Goal: Information Seeking & Learning: Find specific fact

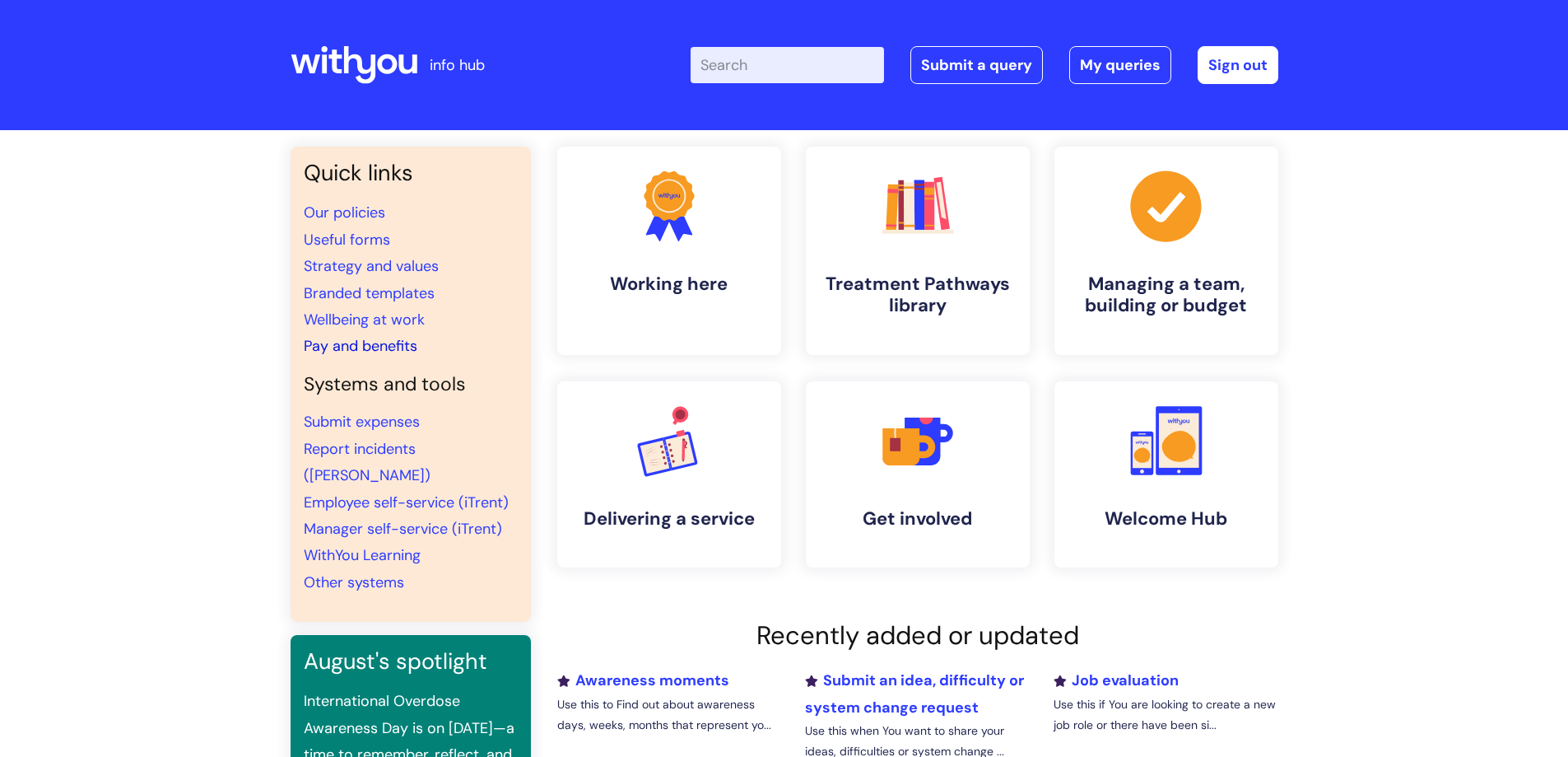
click at [332, 341] on link "Pay and benefits" at bounding box center [360, 345] width 114 height 20
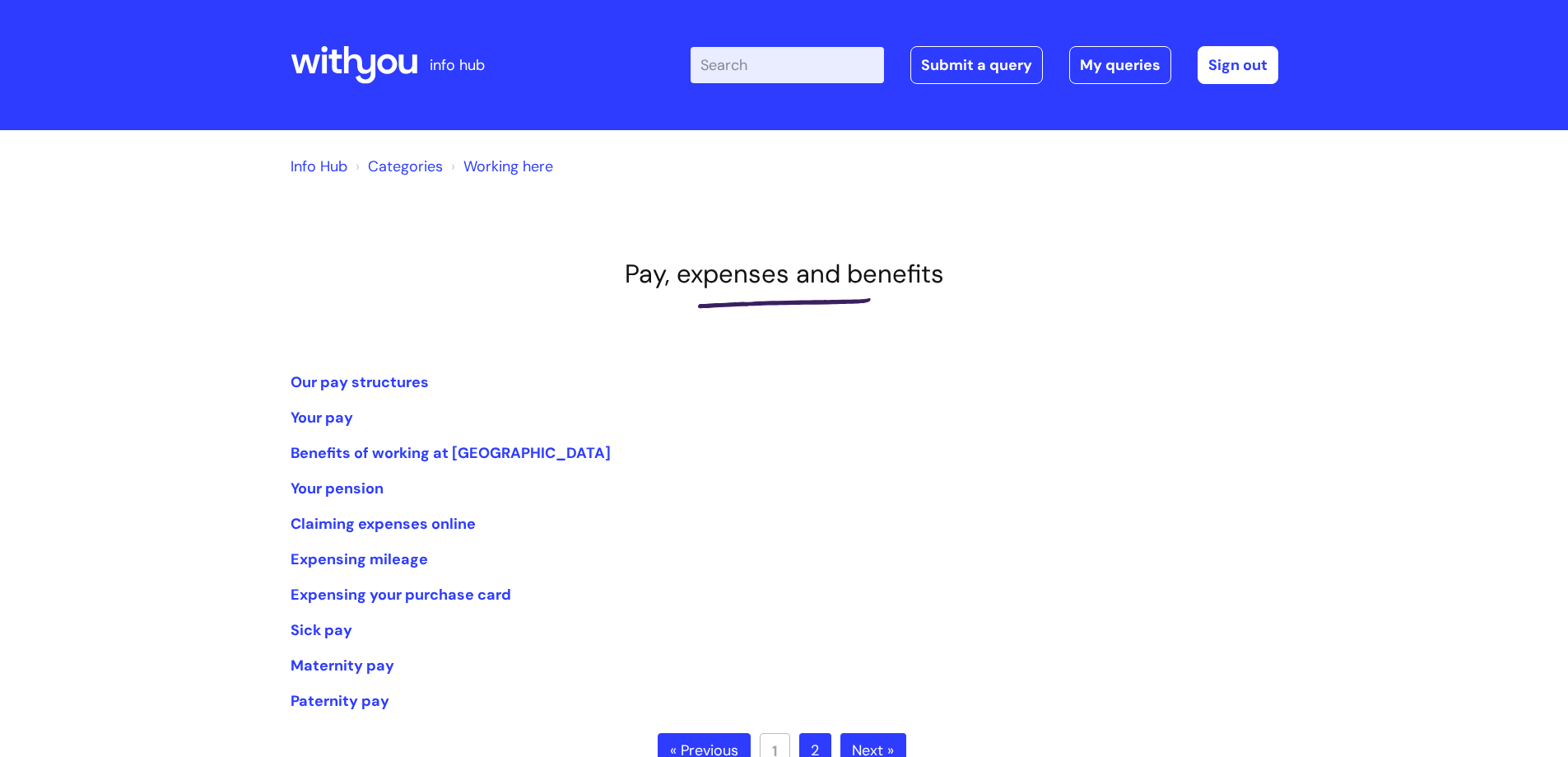
scroll to position [82, 0]
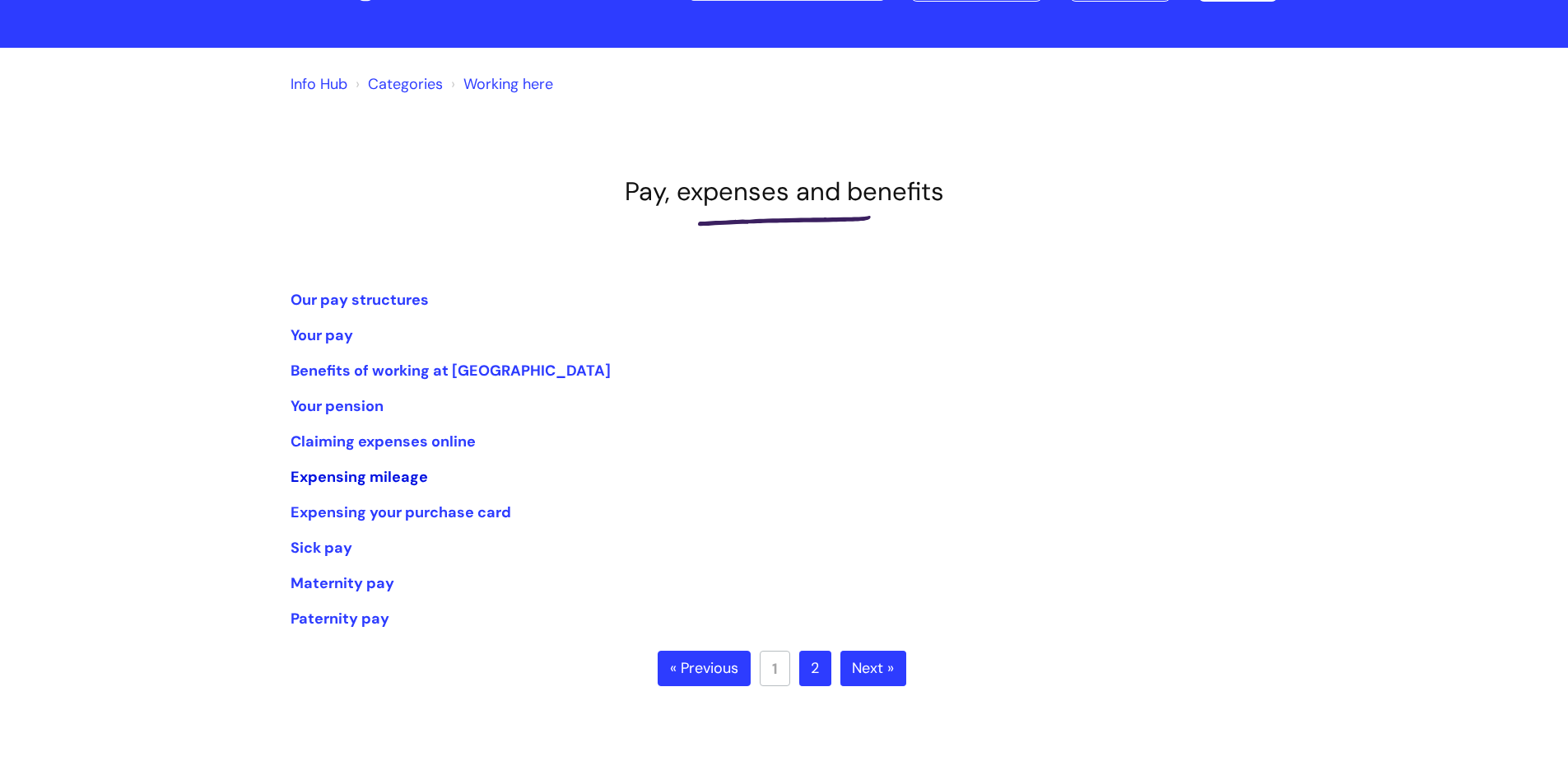
click at [332, 476] on link "Expensing mileage" at bounding box center [359, 476] width 137 height 20
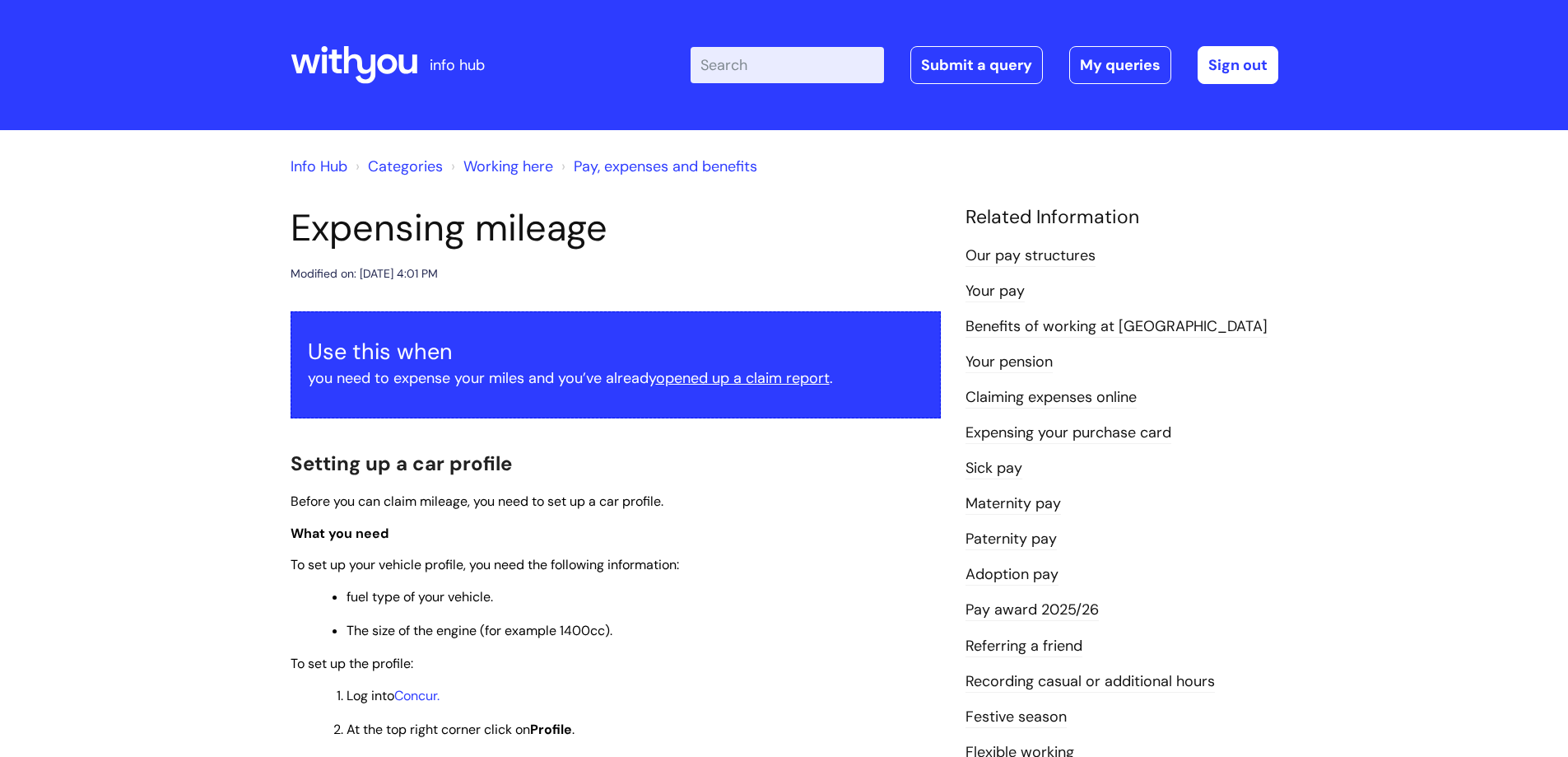
click at [782, 382] on u "opened up a claim report" at bounding box center [742, 378] width 173 height 20
click at [820, 64] on input "Enter your search term here..." at bounding box center [787, 65] width 193 height 36
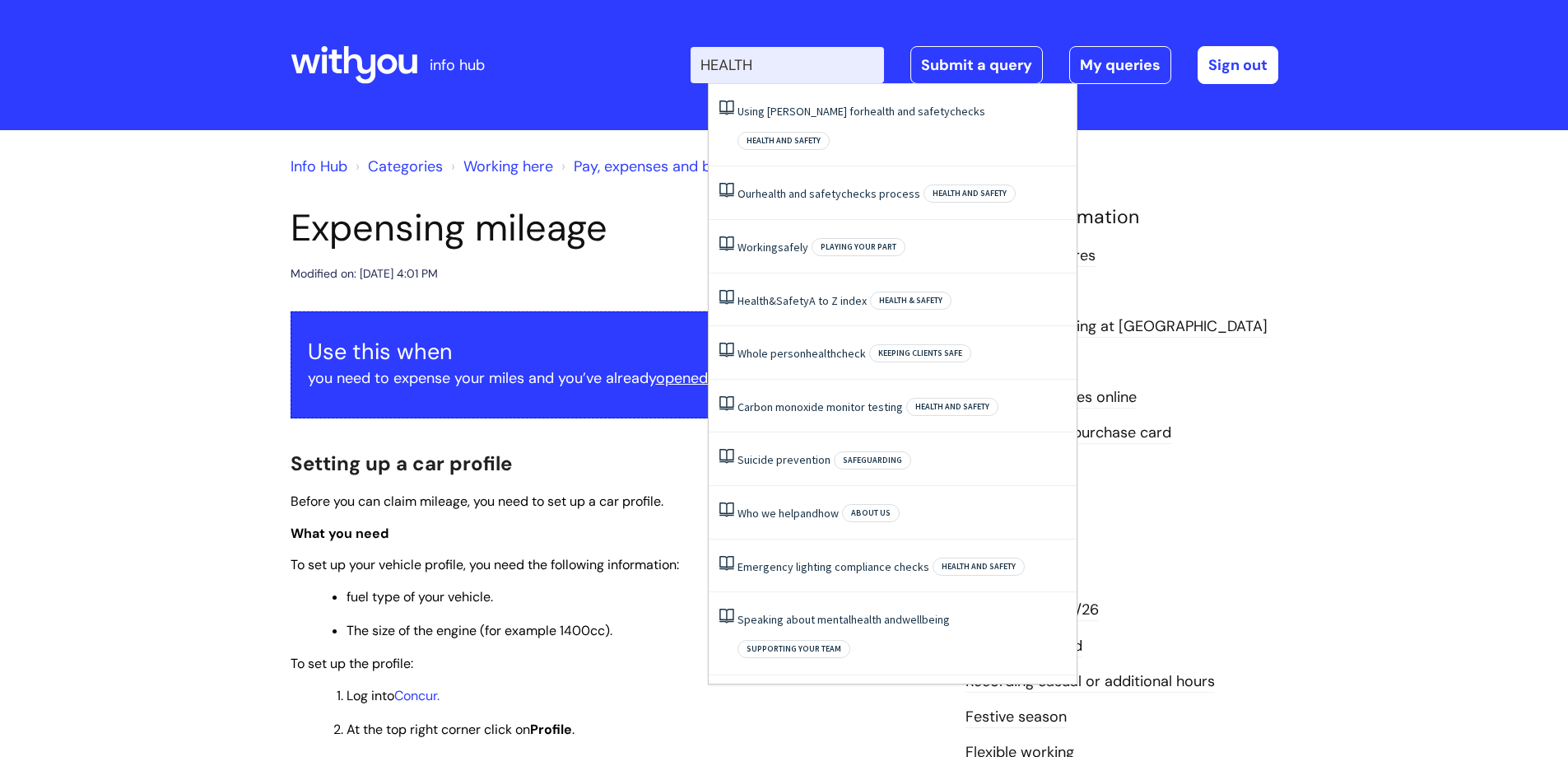
type input "HEALTH"
click button "Search" at bounding box center [0, 0] width 0 height 0
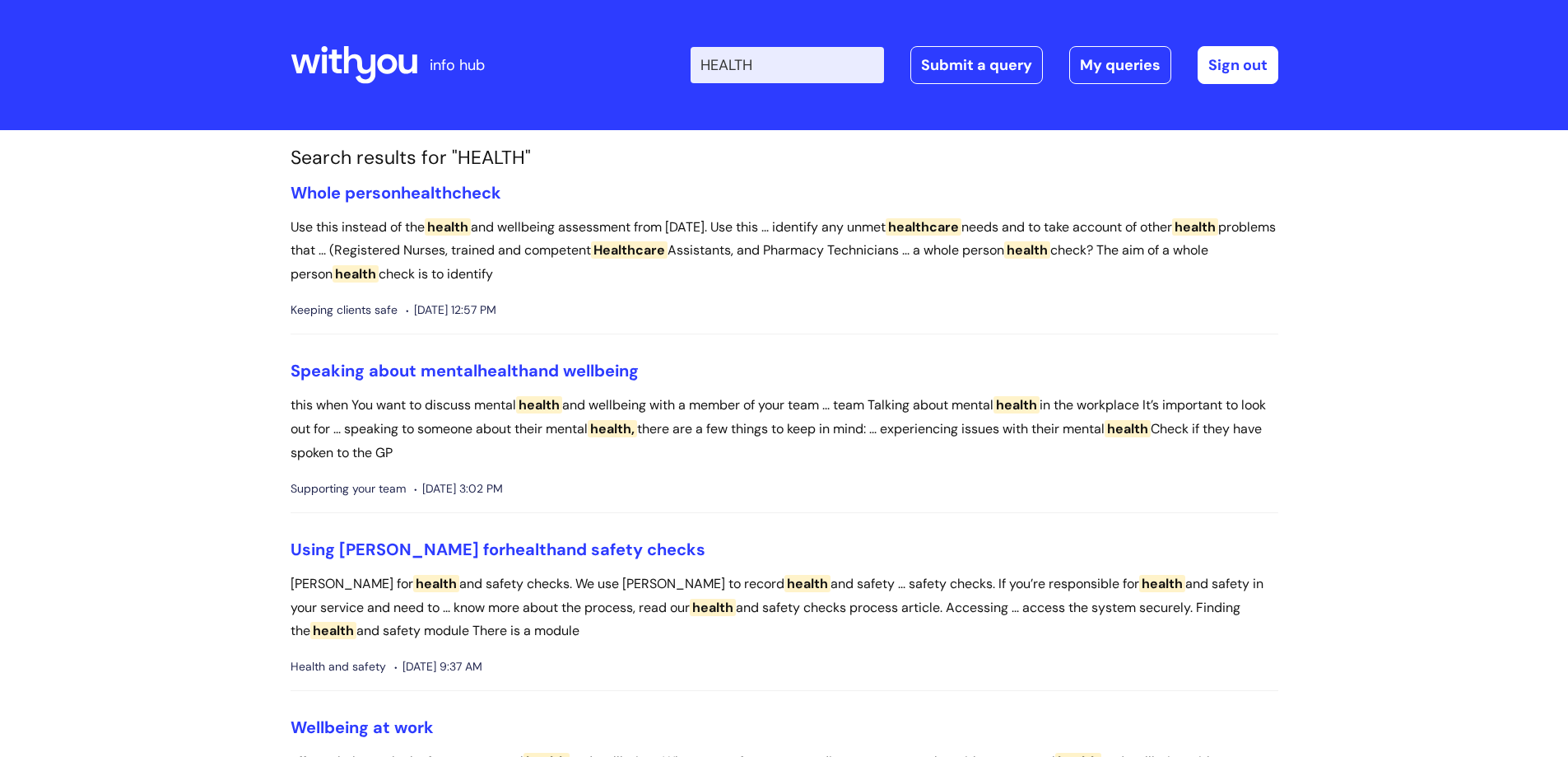
drag, startPoint x: 777, startPoint y: 67, endPoint x: 686, endPoint y: 76, distance: 91.4
click at [686, 76] on div "Enter your search term here... HEALTH Search Submit a query My queries Welcome …" at bounding box center [906, 65] width 742 height 97
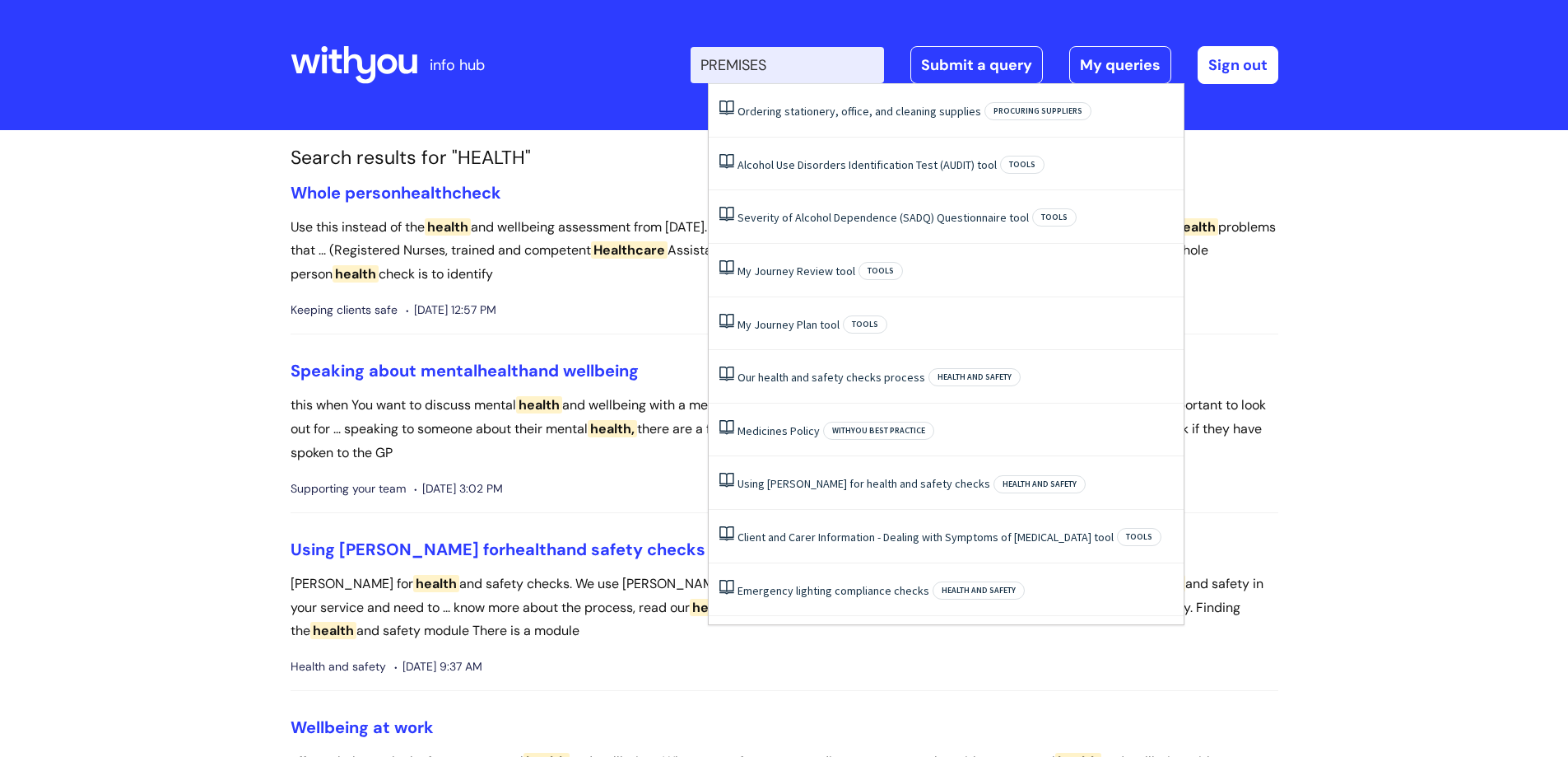
type input "PREMISES"
click button "Search" at bounding box center [0, 0] width 0 height 0
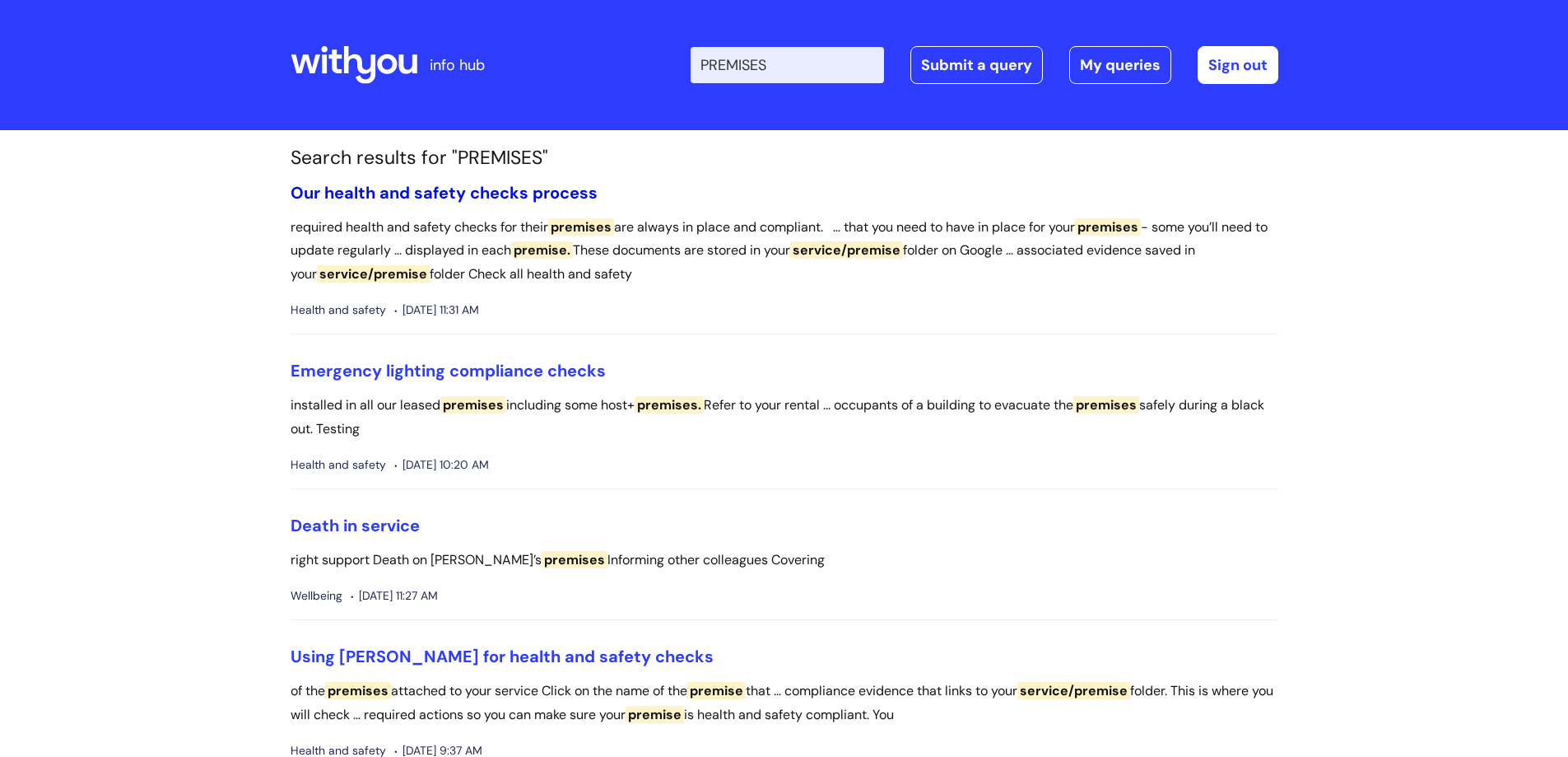
click at [533, 195] on link "Our health and safety checks process" at bounding box center [443, 192] width 307 height 21
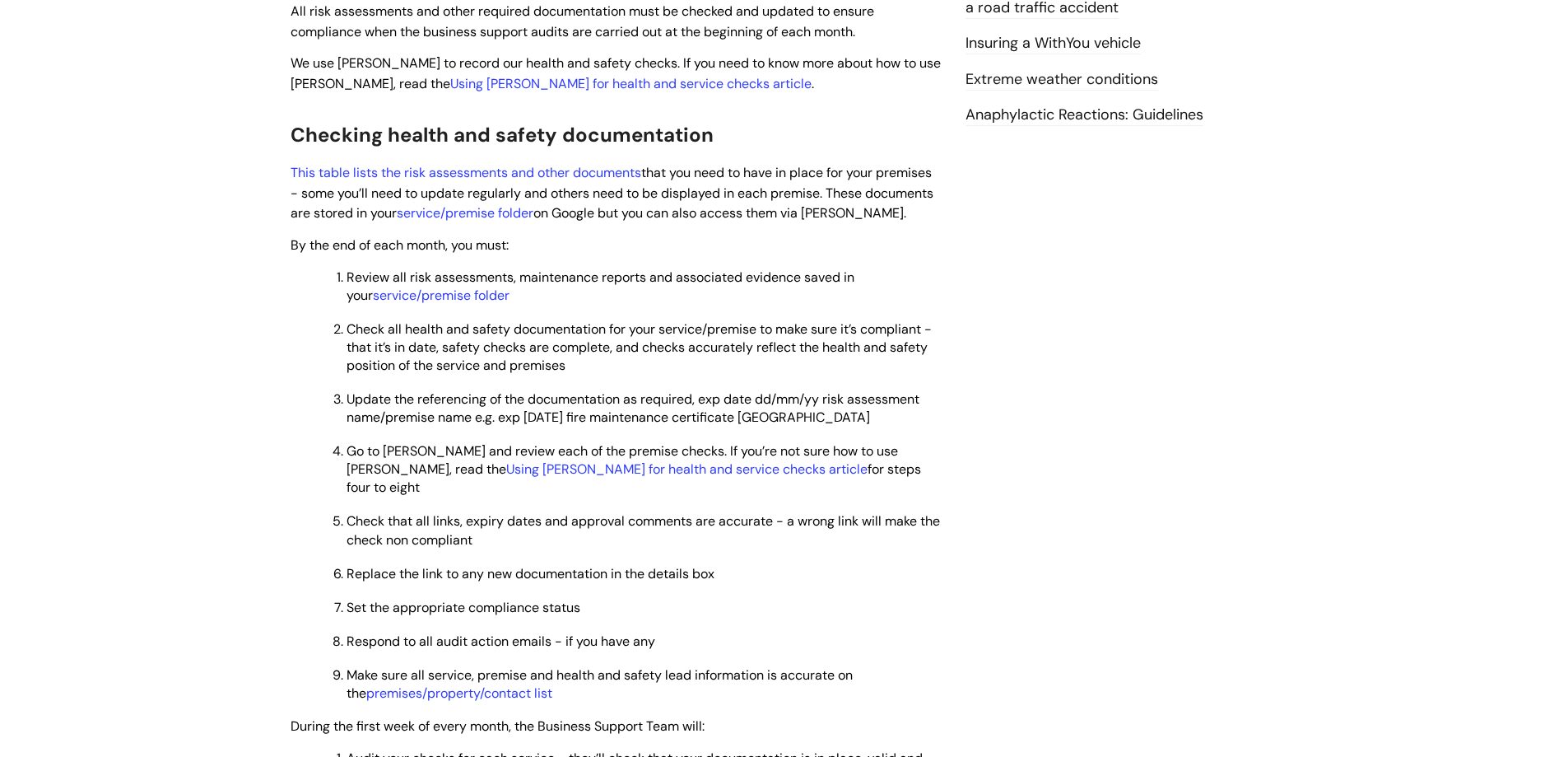
scroll to position [577, 0]
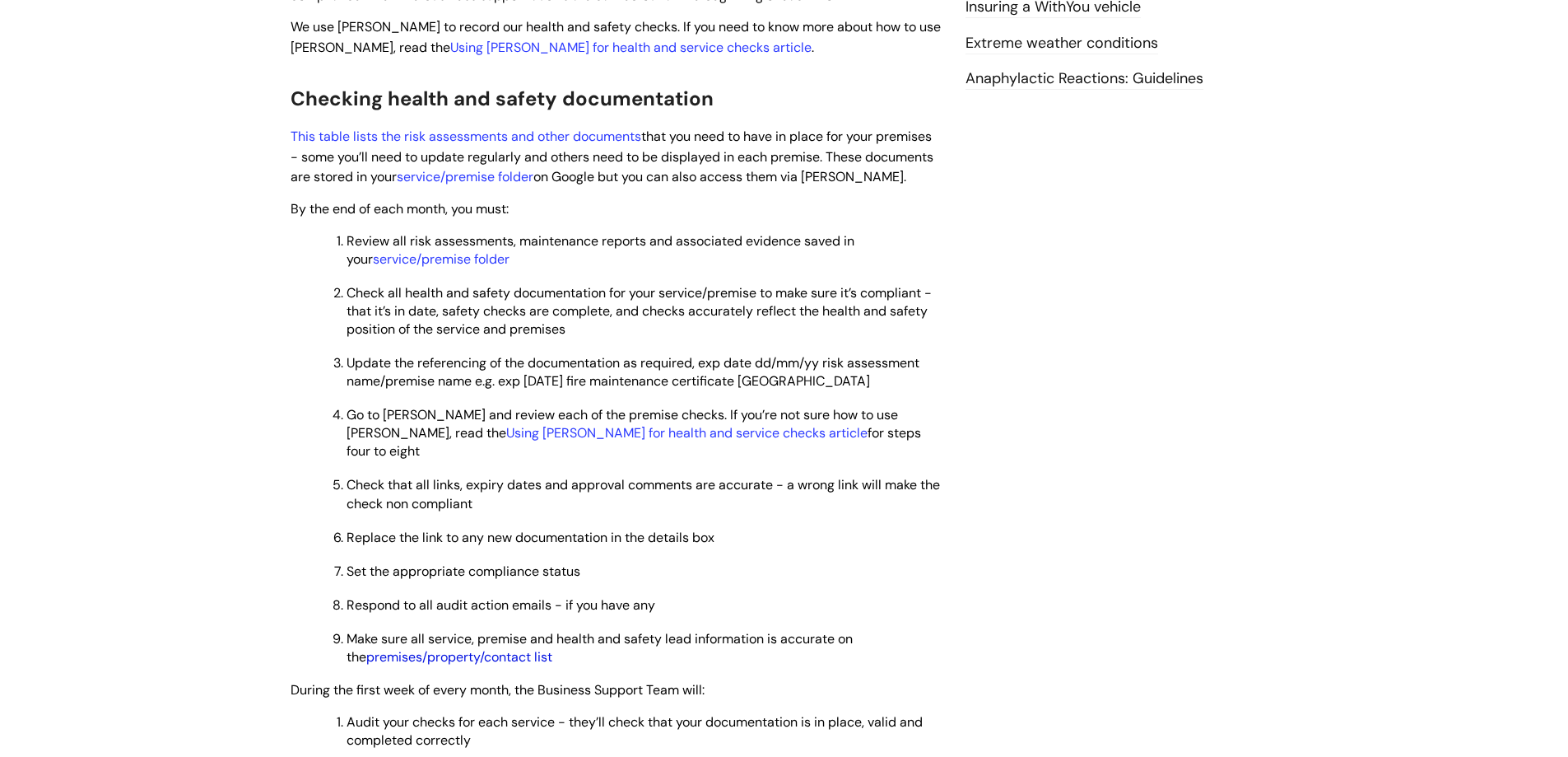
click at [461, 648] on link "premises/property/contact list" at bounding box center [459, 656] width 186 height 17
click at [433, 250] on link "service/premise folder" at bounding box center [442, 259] width 137 height 17
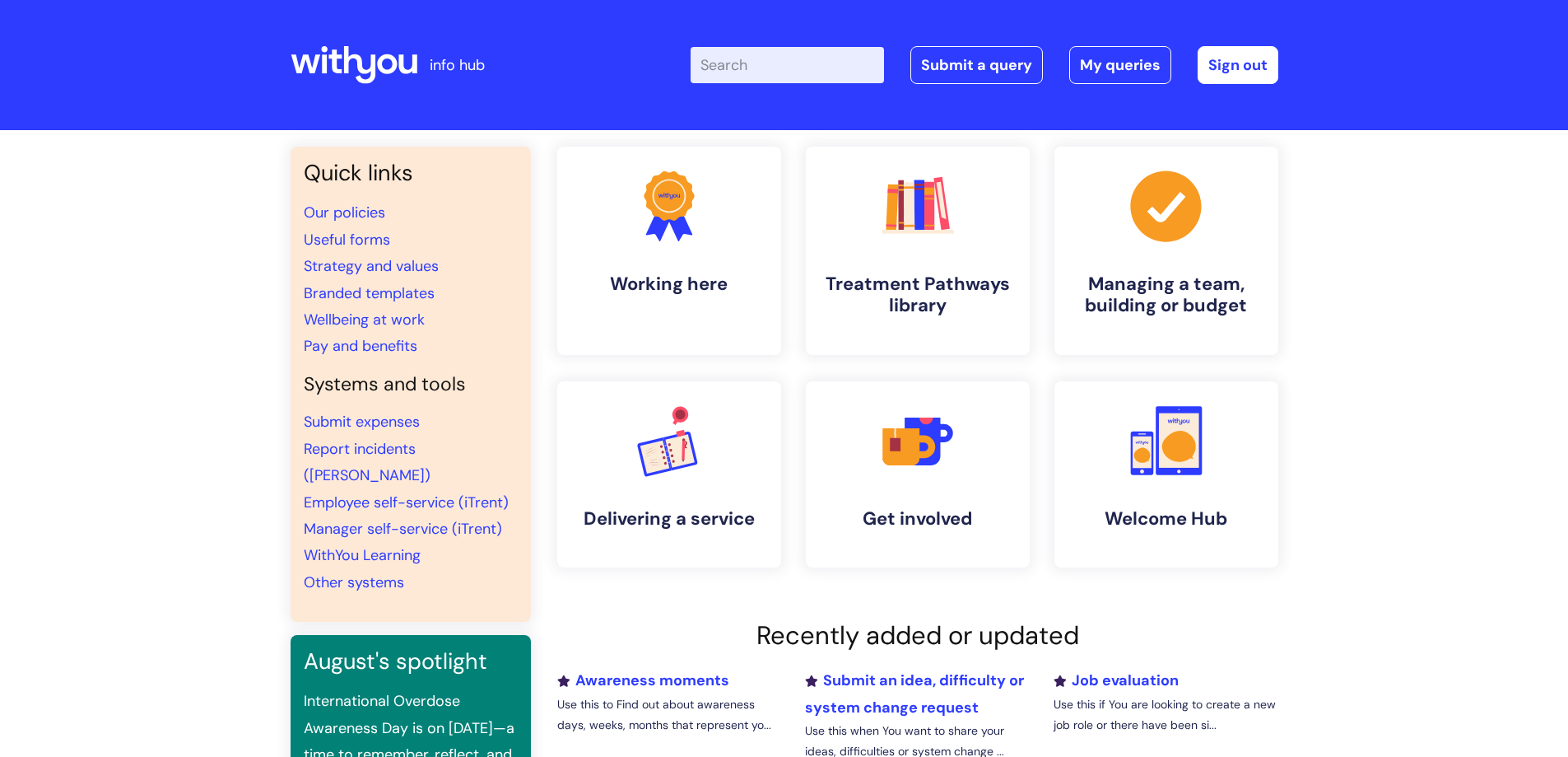
click at [780, 64] on input "Enter your search term here..." at bounding box center [787, 65] width 193 height 36
paste input "HS02 – HOST PREMISES RISK ASSESSMENT"
type input "HS02 – HOST PREMISES RISK ASSESSMENT"
click button "Search" at bounding box center [0, 0] width 0 height 0
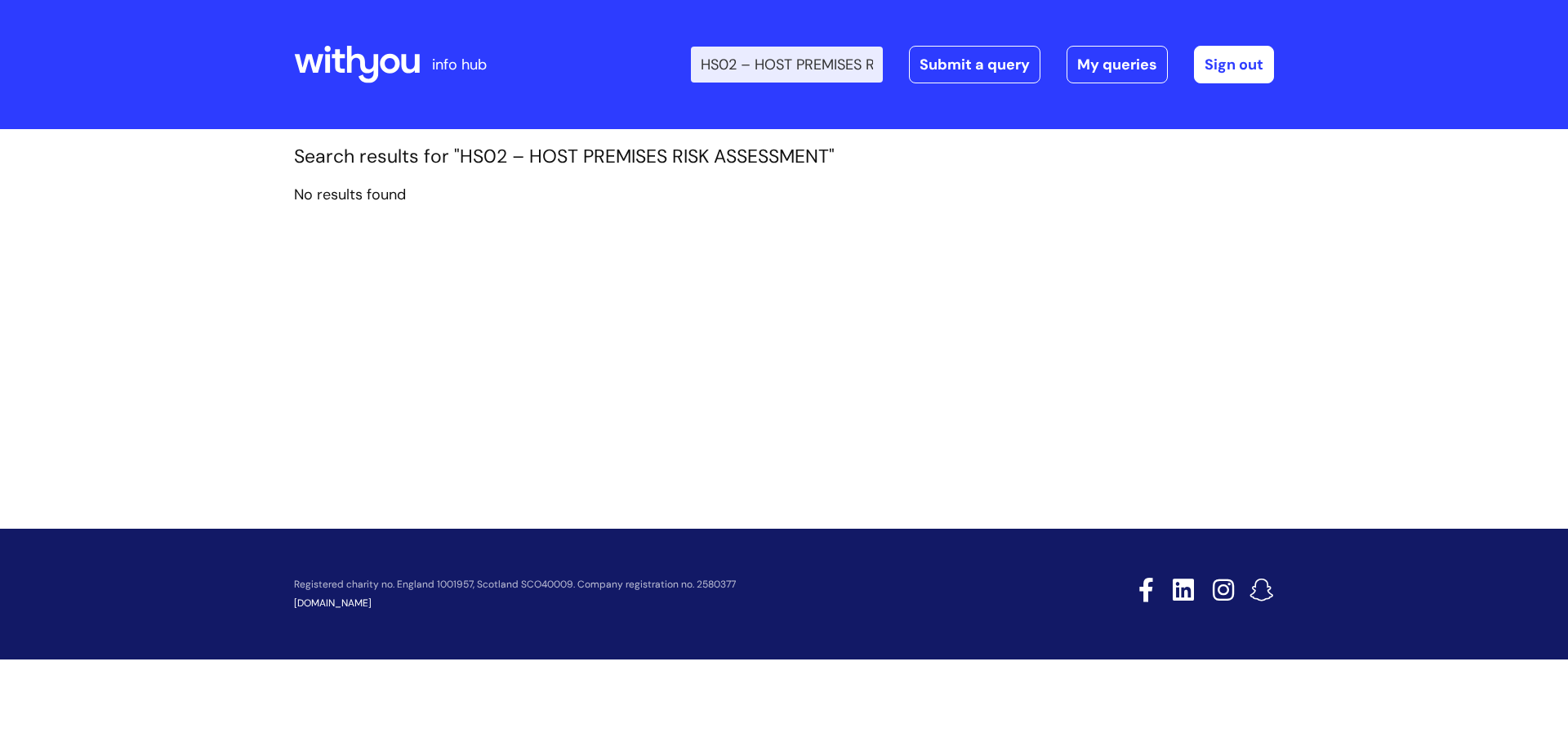
drag, startPoint x: 769, startPoint y: 64, endPoint x: 620, endPoint y: 64, distance: 149.0
click at [621, 64] on div "Enter your search term here... HS02 – HOST PREMISES RISK ASSESSMENT Search Subm…" at bounding box center [905, 64] width 737 height 97
type input "HOST PREMISES RISK ASSESSMENT"
click button "Search" at bounding box center [0, 0] width 0 height 0
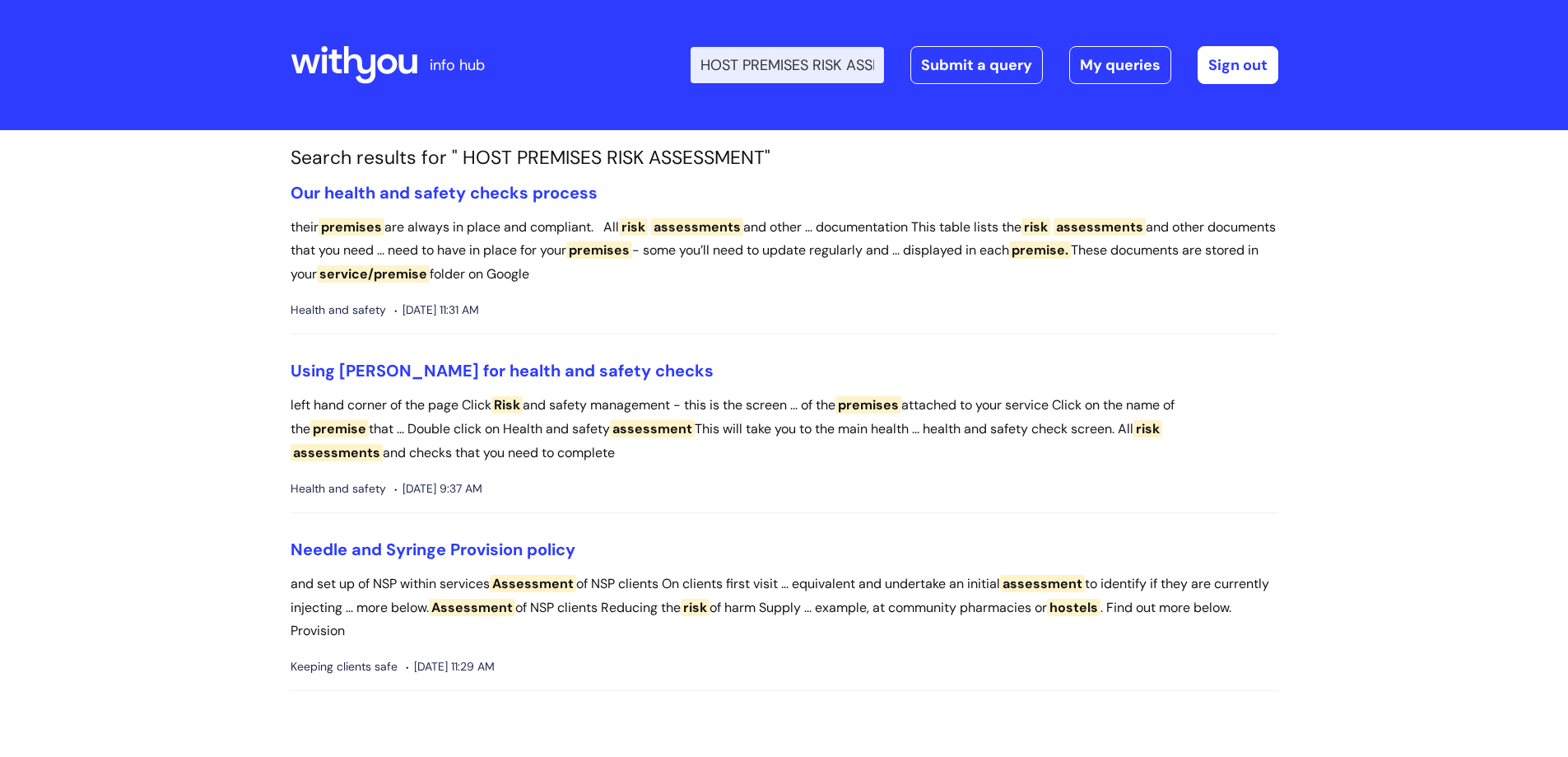
click at [337, 58] on icon at bounding box center [334, 62] width 13 height 24
